Goal: Information Seeking & Learning: Understand process/instructions

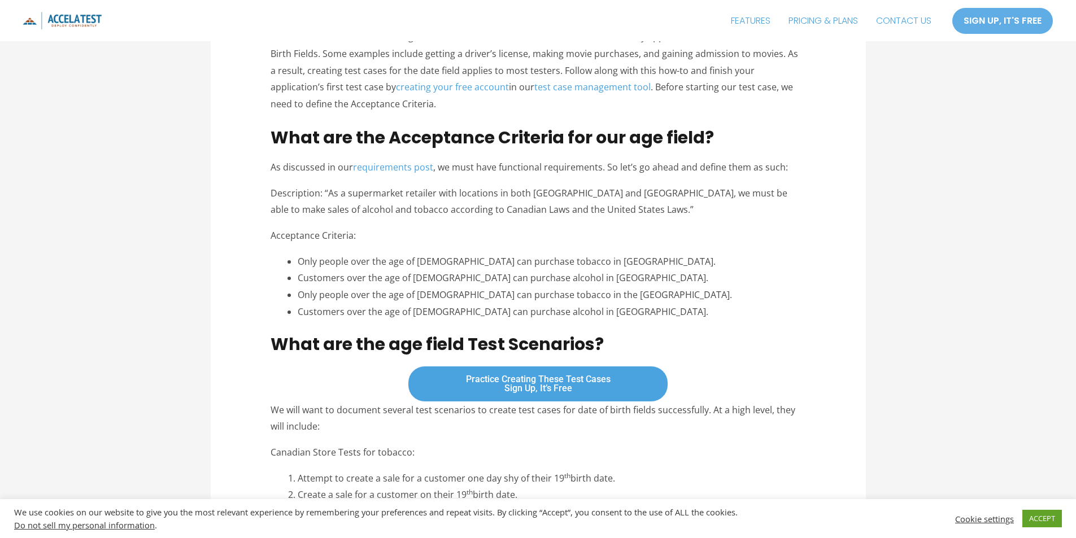
scroll to position [565, 0]
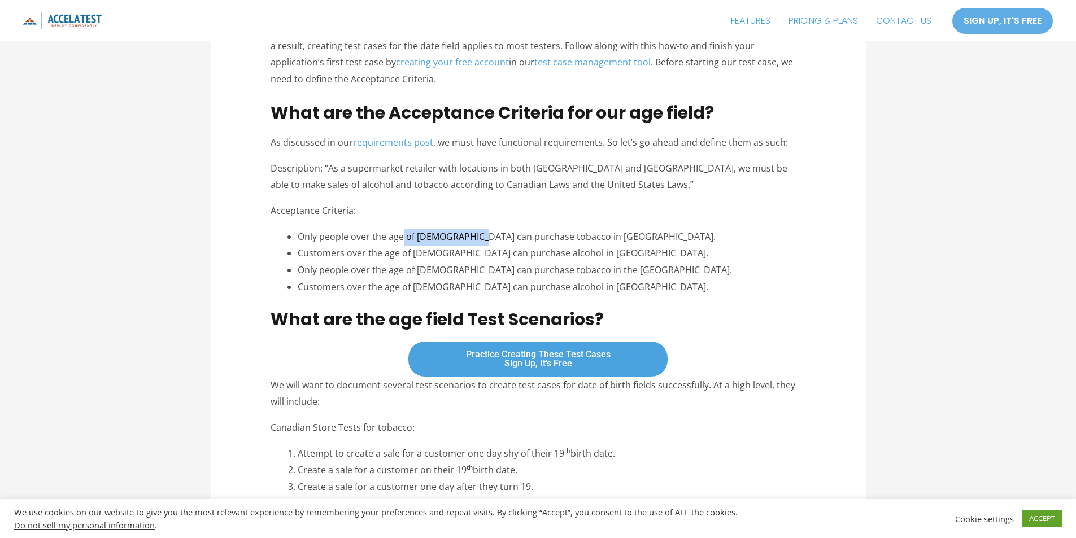
drag, startPoint x: 404, startPoint y: 225, endPoint x: 475, endPoint y: 227, distance: 71.8
click at [474, 229] on li "Only people over the age of [DEMOGRAPHIC_DATA] can purchase tobacco in [GEOGRAP…" at bounding box center [552, 237] width 508 height 17
drag, startPoint x: 427, startPoint y: 245, endPoint x: 464, endPoint y: 246, distance: 37.3
click at [464, 247] on li "Customers over the age of [DEMOGRAPHIC_DATA] can purchase alcohol in [GEOGRAPHI…" at bounding box center [552, 253] width 508 height 17
click at [464, 246] on li "Customers over the age of [DEMOGRAPHIC_DATA] can purchase alcohol in [GEOGRAPHI…" at bounding box center [552, 253] width 508 height 17
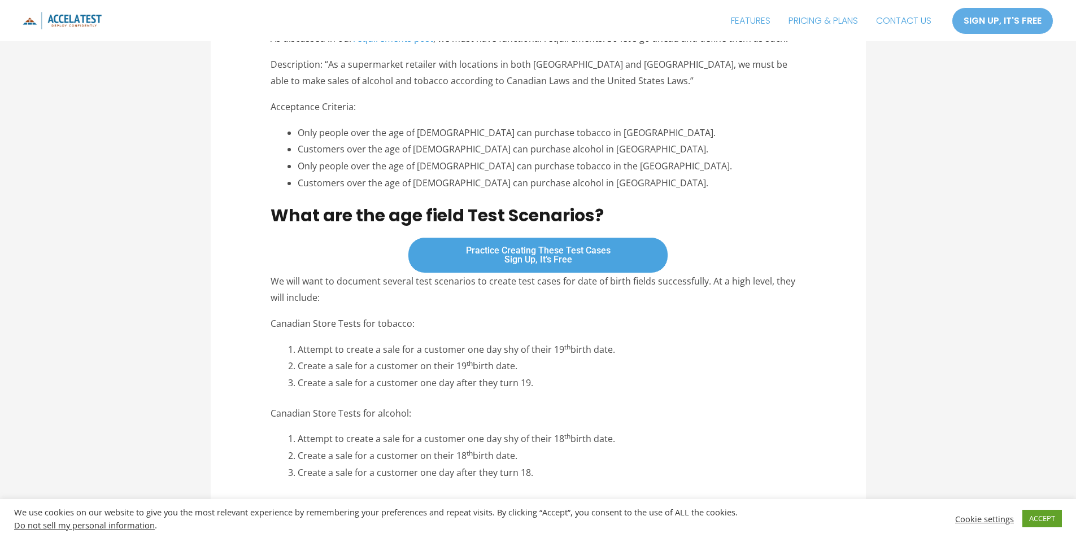
scroll to position [678, 0]
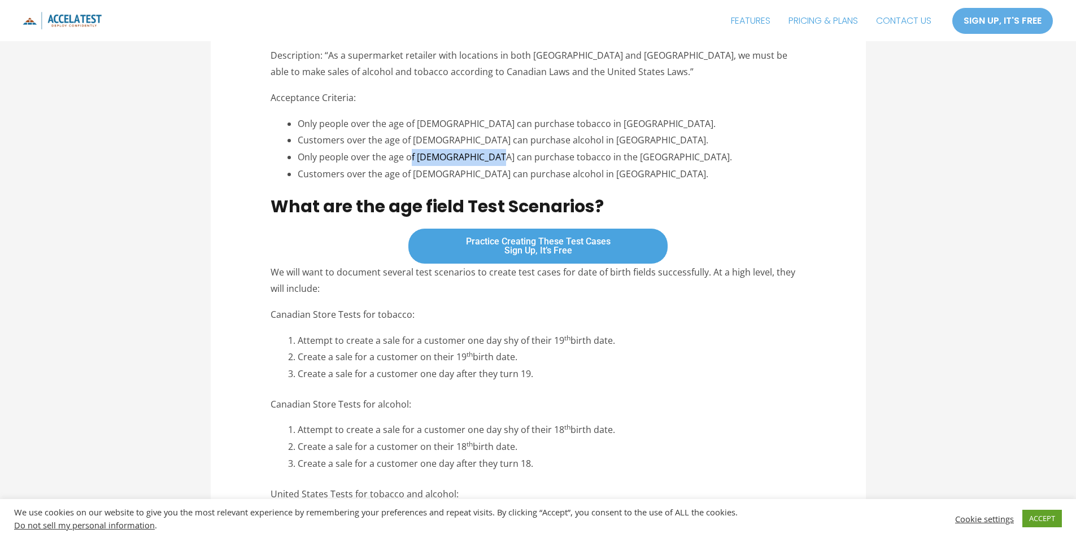
drag, startPoint x: 412, startPoint y: 146, endPoint x: 488, endPoint y: 147, distance: 75.7
click at [488, 149] on li "Only people over the age of [DEMOGRAPHIC_DATA] can purchase tobacco in the [GEO…" at bounding box center [552, 157] width 508 height 17
click at [491, 149] on li "Only people over the age of [DEMOGRAPHIC_DATA] can purchase tobacco in the [GEO…" at bounding box center [552, 157] width 508 height 17
drag, startPoint x: 432, startPoint y: 164, endPoint x: 499, endPoint y: 172, distance: 67.0
click at [482, 172] on li "Customers over the age of [DEMOGRAPHIC_DATA] can purchase alcohol in [GEOGRAPHI…" at bounding box center [552, 174] width 508 height 17
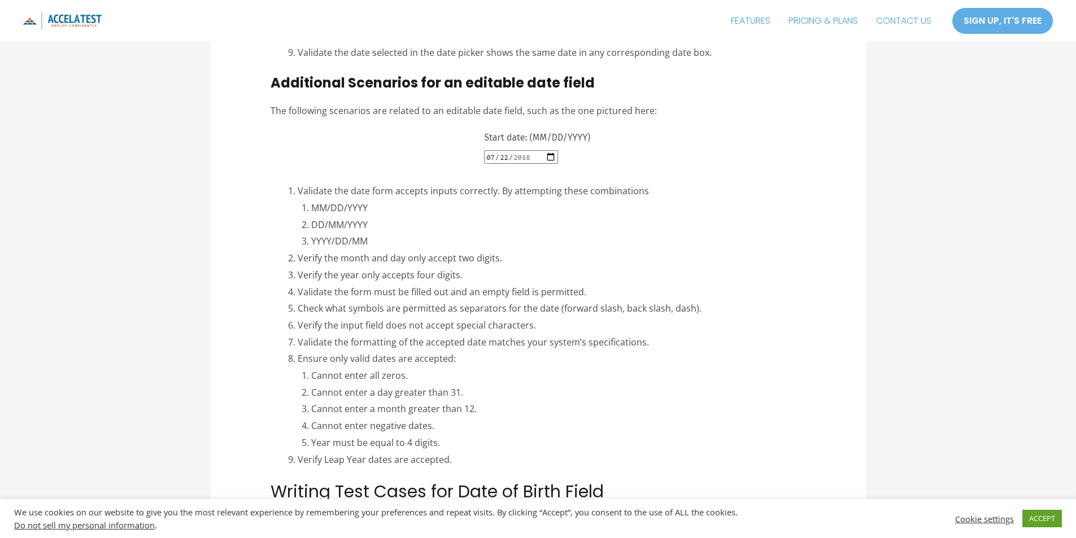
scroll to position [1807, 0]
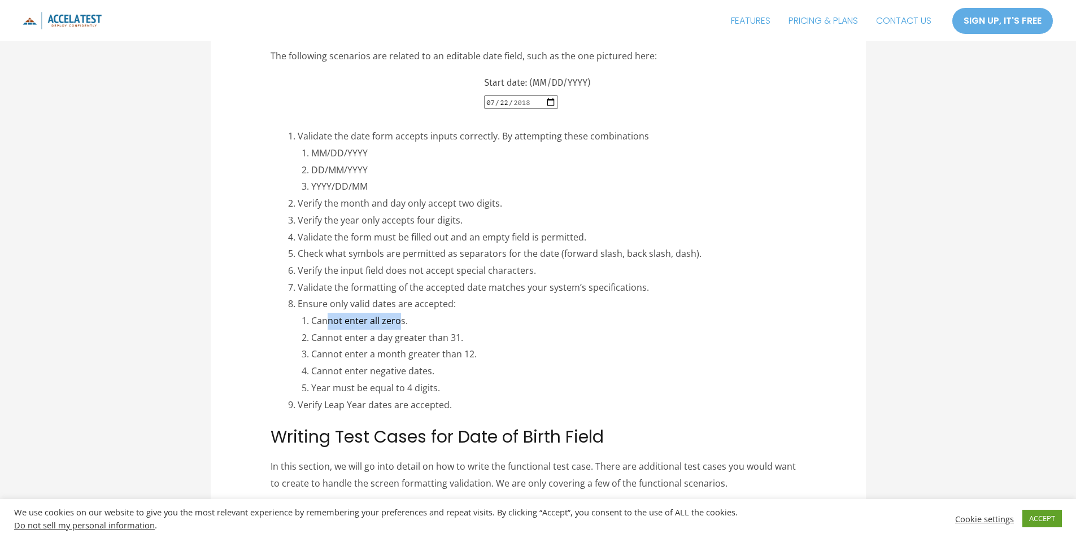
drag, startPoint x: 326, startPoint y: 293, endPoint x: 401, endPoint y: 300, distance: 74.9
click at [401, 313] on li "Cannot enter all zeros." at bounding box center [558, 321] width 494 height 17
drag, startPoint x: 325, startPoint y: 278, endPoint x: 448, endPoint y: 280, distance: 123.1
click at [448, 296] on li "Ensure only valid dates are accepted: Cannot enter all zeros. Cannot enter a da…" at bounding box center [552, 346] width 508 height 101
drag, startPoint x: 398, startPoint y: 303, endPoint x: 392, endPoint y: 306, distance: 6.3
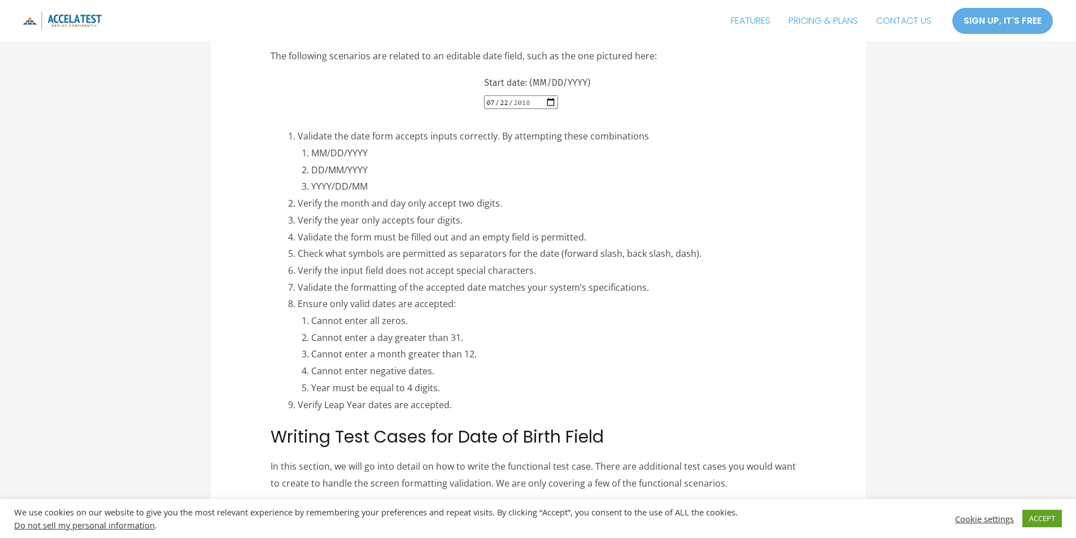
click at [398, 330] on li "Cannot enter a day greater than 31." at bounding box center [558, 338] width 494 height 17
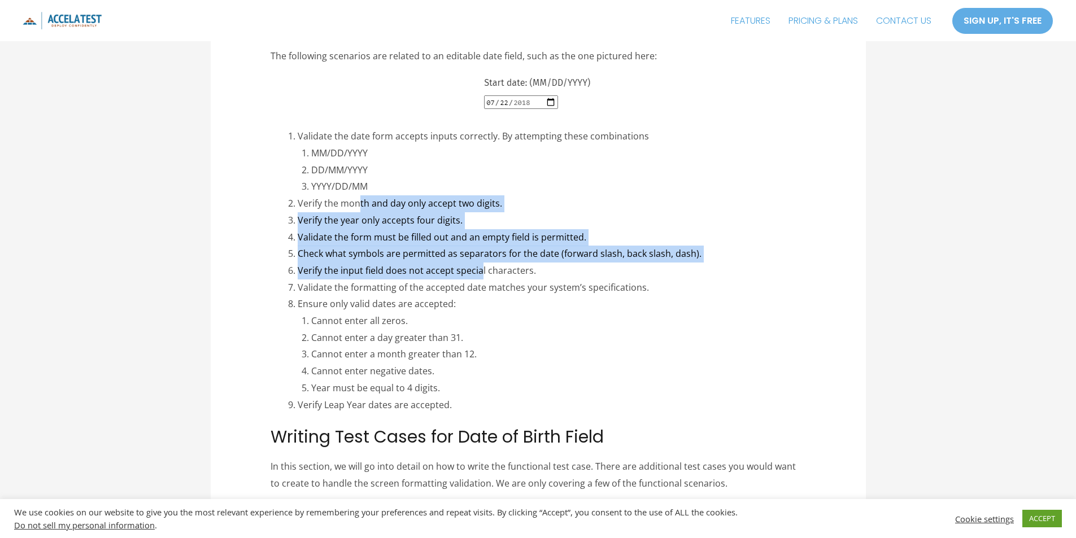
drag, startPoint x: 364, startPoint y: 173, endPoint x: 480, endPoint y: 234, distance: 130.8
click at [480, 234] on ol "Validate the date form accepts inputs correctly. By attempting these combinatio…" at bounding box center [552, 270] width 508 height 285
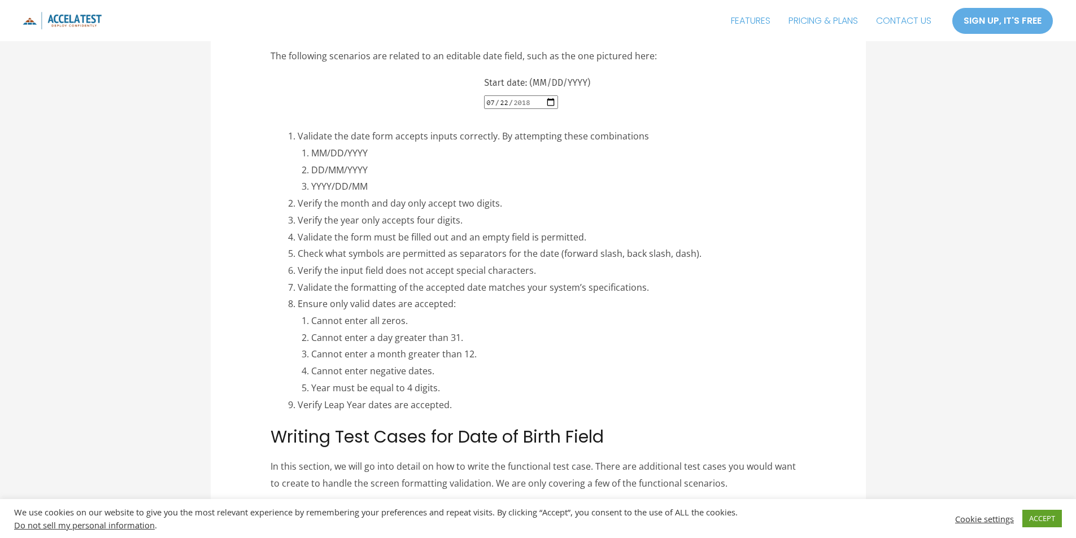
drag, startPoint x: 416, startPoint y: 272, endPoint x: 405, endPoint y: 275, distance: 10.5
click at [416, 296] on li "Ensure only valid dates are accepted: Cannot enter all zeros. Cannot enter a da…" at bounding box center [552, 346] width 508 height 101
drag, startPoint x: 329, startPoint y: 278, endPoint x: 426, endPoint y: 289, distance: 98.3
click at [426, 296] on li "Ensure only valid dates are accepted: Cannot enter all zeros. Cannot enter a da…" at bounding box center [552, 346] width 508 height 101
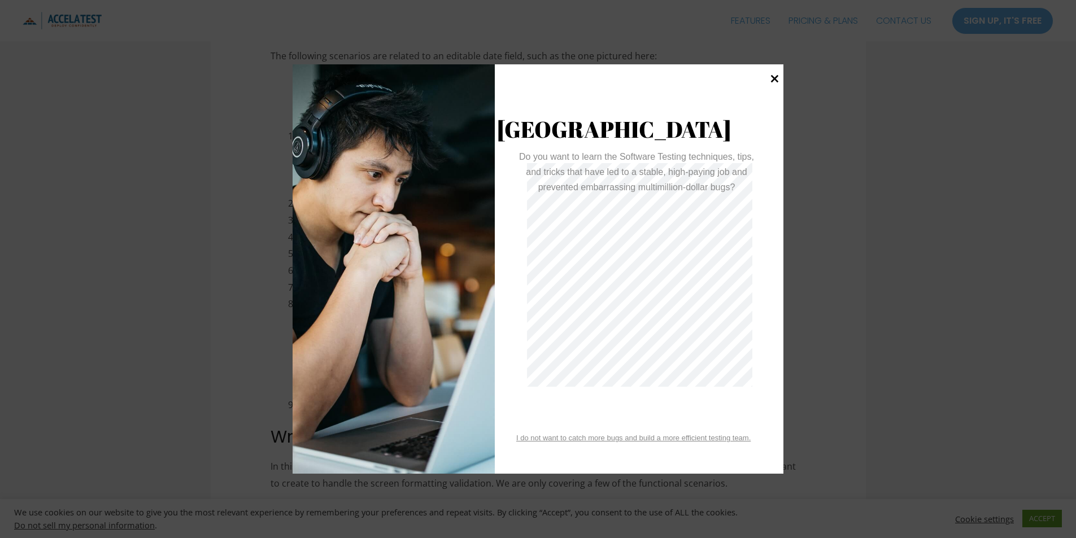
click at [773, 73] on icon at bounding box center [774, 78] width 15 height 15
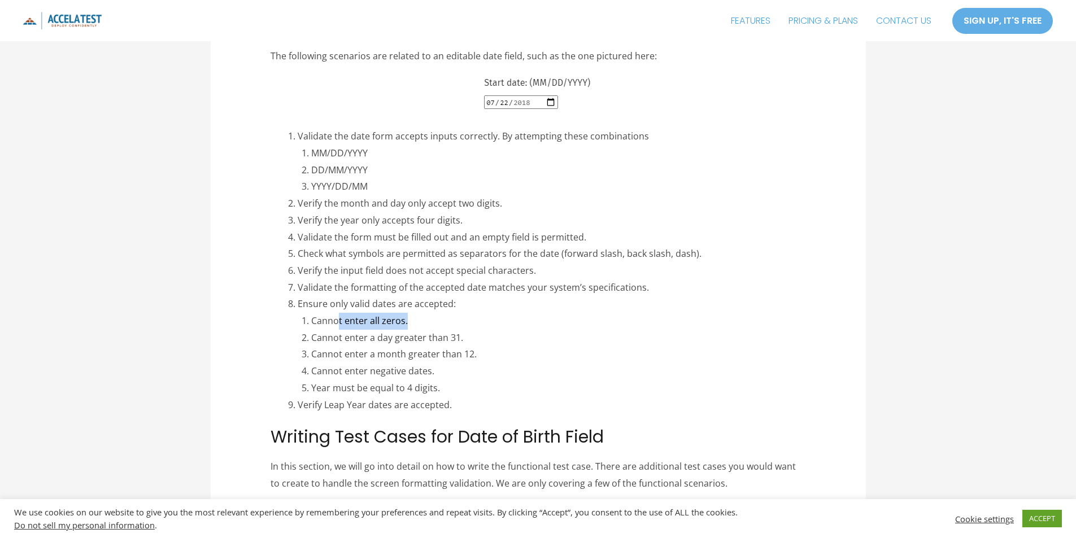
drag, startPoint x: 408, startPoint y: 294, endPoint x: 338, endPoint y: 292, distance: 69.5
click at [338, 313] on li "Cannot enter all zeros." at bounding box center [558, 321] width 494 height 17
click at [400, 330] on li "Cannot enter a day greater than 31." at bounding box center [558, 338] width 494 height 17
drag, startPoint x: 368, startPoint y: 373, endPoint x: 456, endPoint y: 379, distance: 88.9
click at [449, 397] on li "Verify Leap Year dates are accepted." at bounding box center [552, 405] width 508 height 17
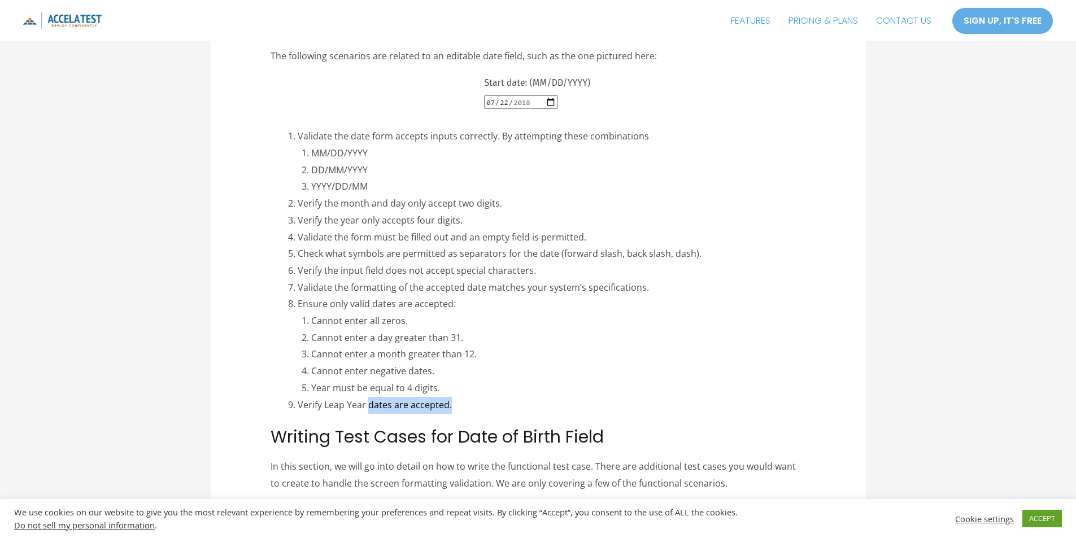
click at [458, 397] on li "Verify Leap Year dates are accepted." at bounding box center [552, 405] width 508 height 17
click at [485, 380] on li "Year must be equal to 4 digits." at bounding box center [558, 388] width 494 height 17
drag, startPoint x: 404, startPoint y: 292, endPoint x: 337, endPoint y: 296, distance: 67.4
click at [337, 313] on li "Cannot enter all zeros." at bounding box center [558, 321] width 494 height 17
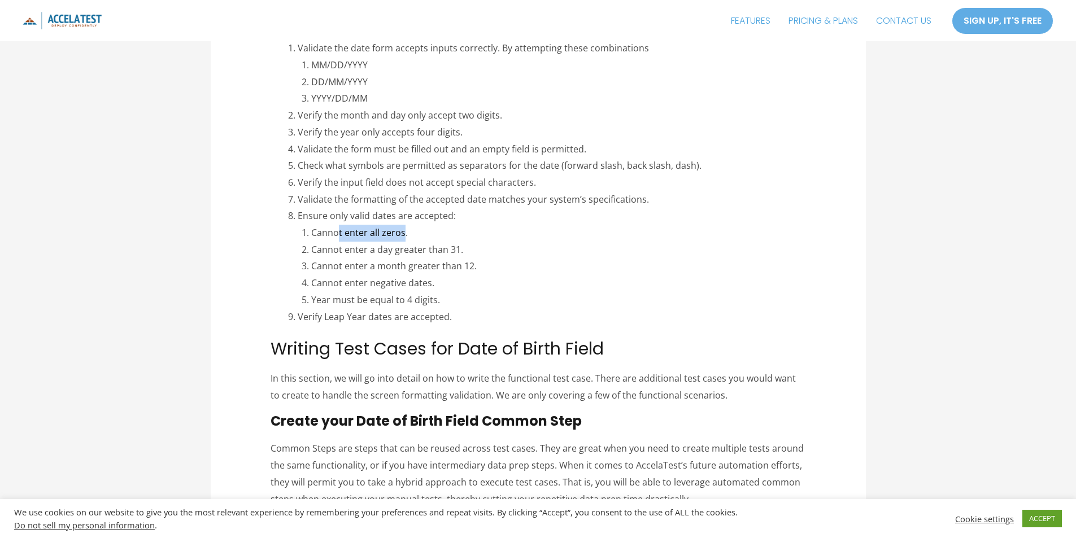
scroll to position [1920, 0]
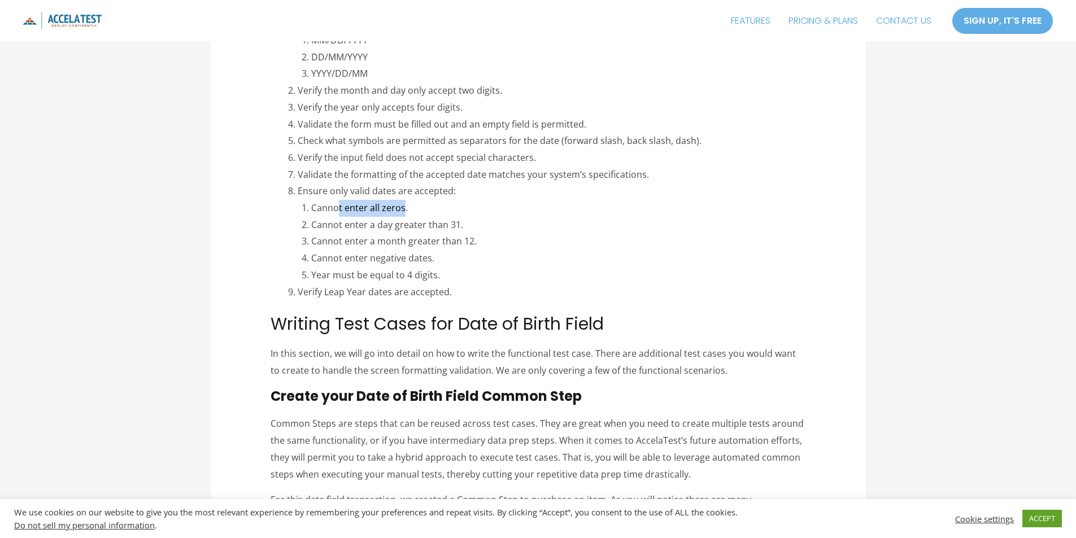
drag, startPoint x: 300, startPoint y: 169, endPoint x: 326, endPoint y: 177, distance: 27.9
click at [300, 183] on li "Ensure only valid dates are accepted: Cannot enter all zeros. Cannot enter a da…" at bounding box center [552, 233] width 508 height 101
click at [344, 200] on li "Cannot enter all zeros." at bounding box center [558, 208] width 494 height 17
